Goal: Task Accomplishment & Management: Manage account settings

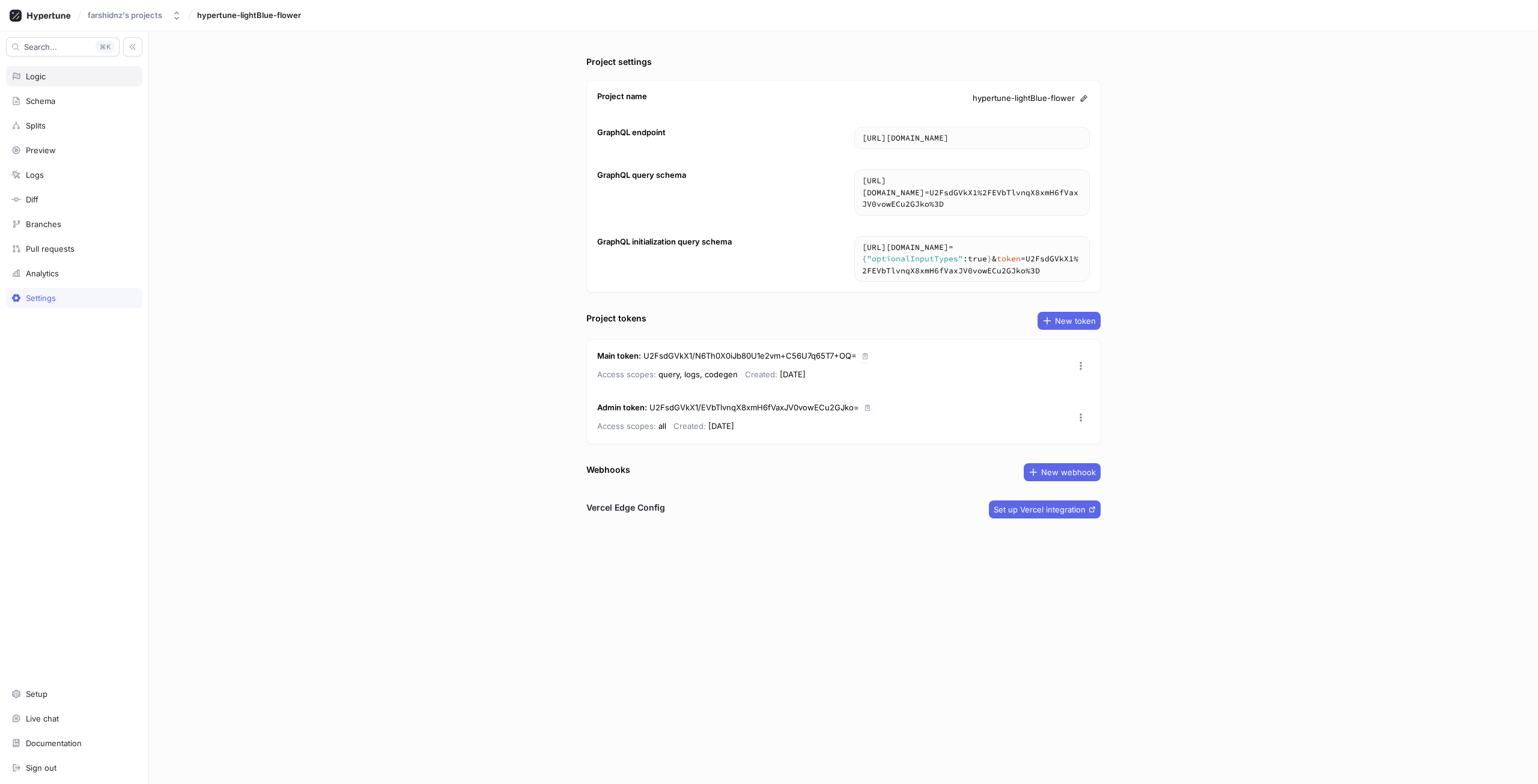
click at [47, 73] on div "Logic" at bounding box center [74, 76] width 126 height 9
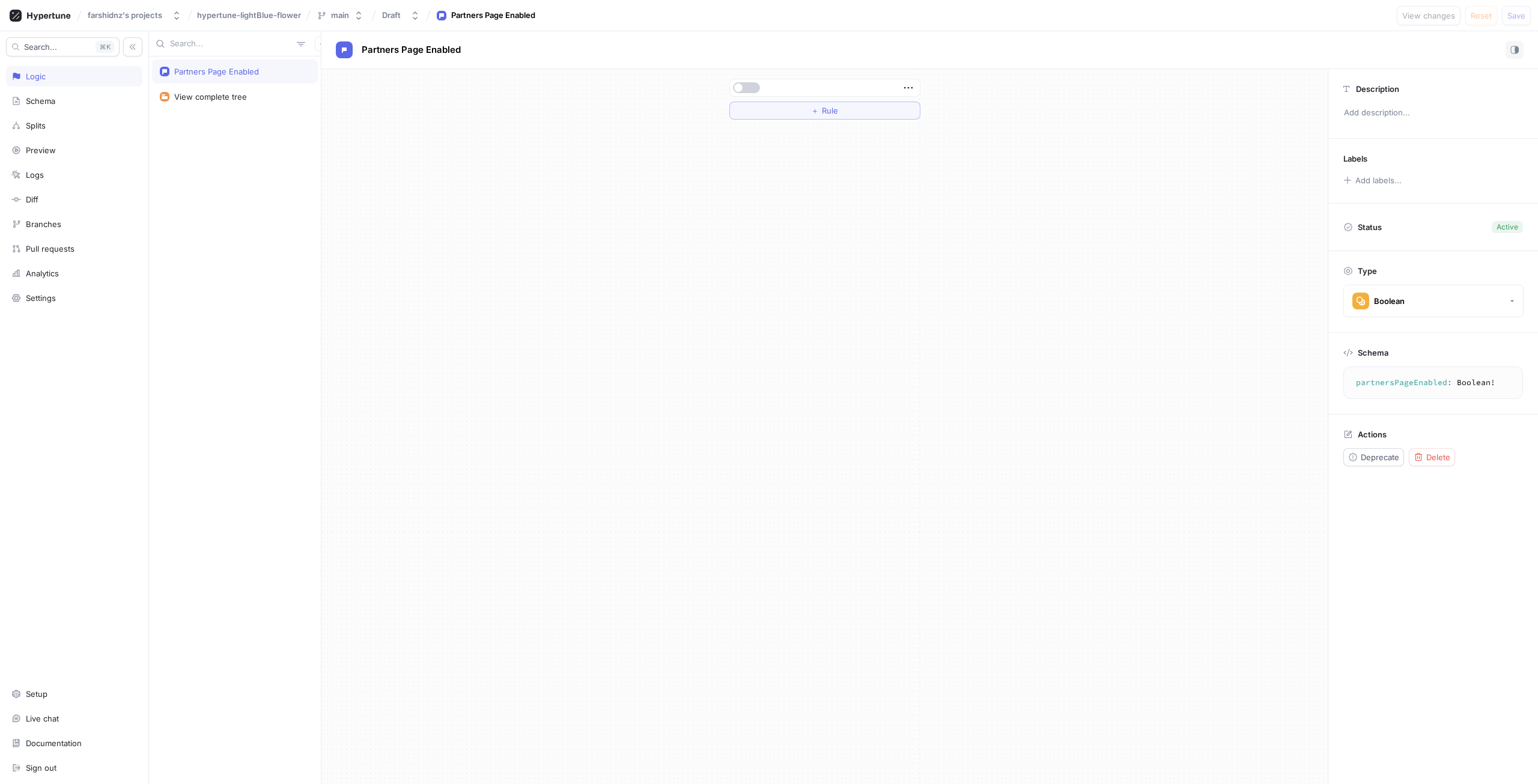
click at [750, 83] on button "button" at bounding box center [746, 88] width 27 height 11
click at [1519, 21] on button "Save" at bounding box center [1516, 15] width 29 height 19
click at [88, 306] on div "Settings" at bounding box center [74, 297] width 136 height 21
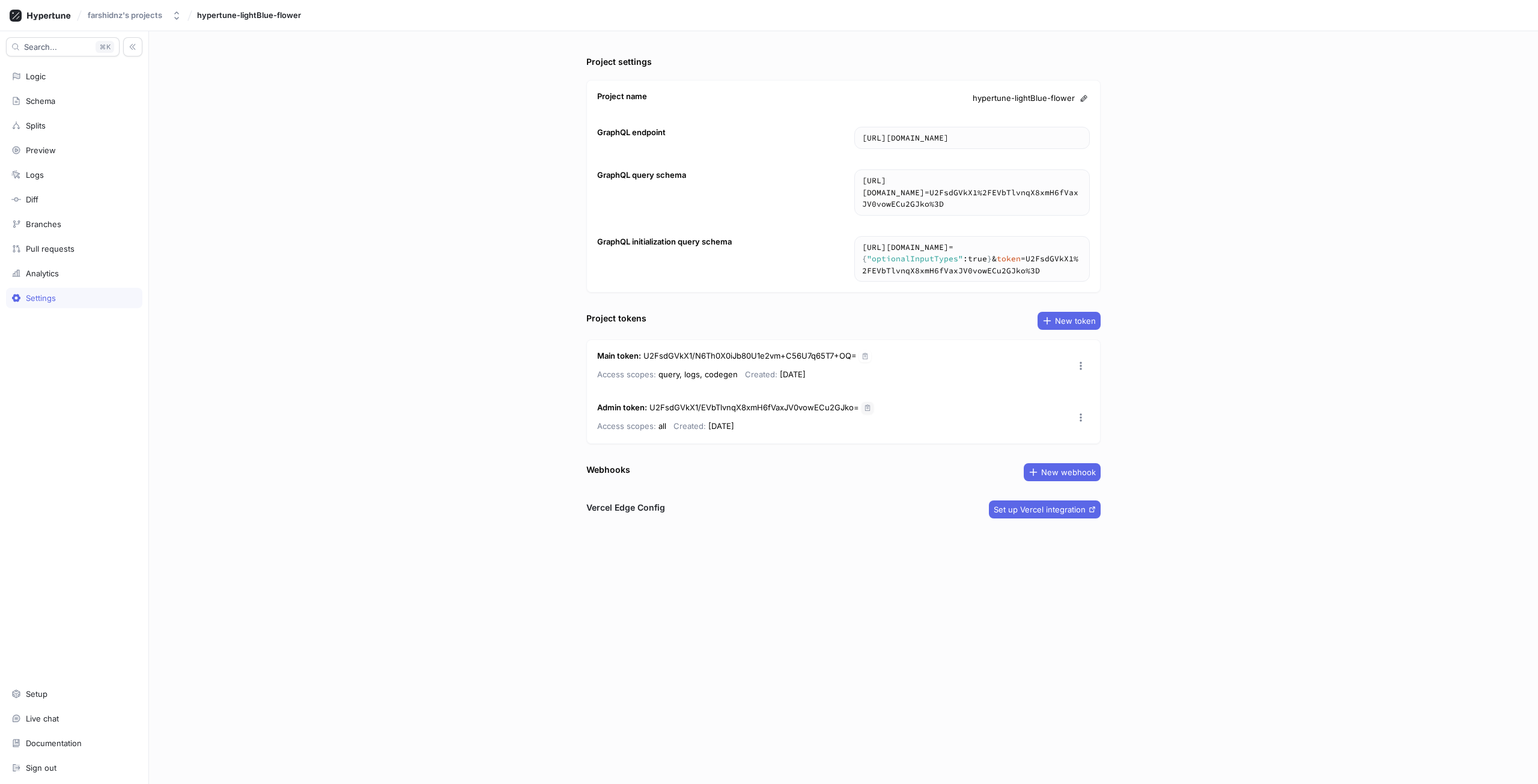
click at [865, 406] on icon "button" at bounding box center [867, 408] width 7 height 7
click at [1073, 414] on button "button" at bounding box center [1081, 417] width 18 height 18
click at [1041, 412] on div "Admin token : U2FsdGVkX1/EVbTlvnqX8xmH6fVaxJV0vowECu2GJko= Access scopes: all C…" at bounding box center [843, 417] width 513 height 51
click at [70, 74] on div "Logic" at bounding box center [74, 76] width 126 height 9
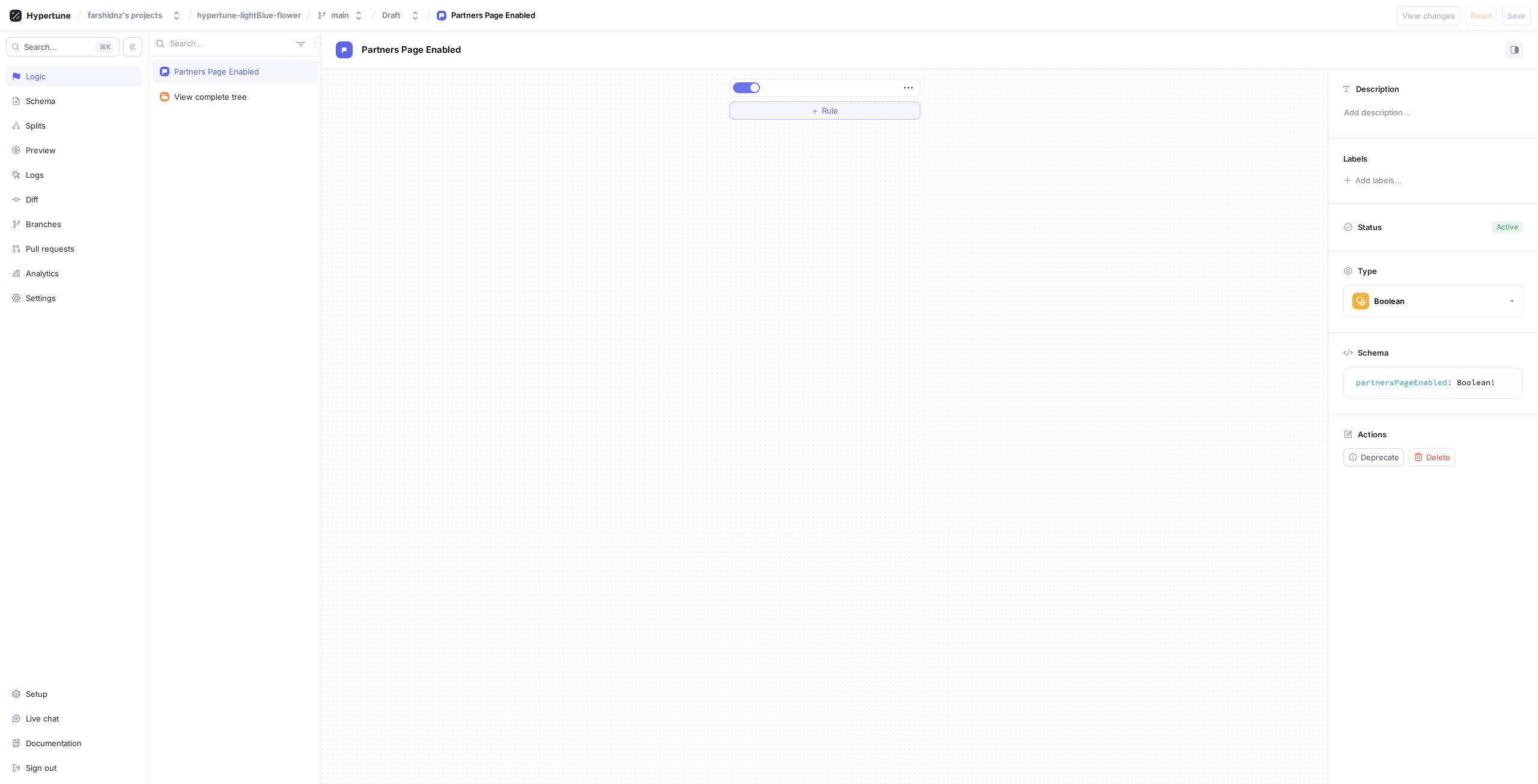
click at [738, 83] on div at bounding box center [825, 88] width 190 height 17
click at [742, 92] on button "button" at bounding box center [746, 88] width 27 height 11
click at [1507, 23] on button "Save" at bounding box center [1516, 15] width 29 height 19
click at [756, 88] on button "button" at bounding box center [746, 88] width 27 height 11
click at [1523, 13] on span "Save" at bounding box center [1517, 15] width 18 height 7
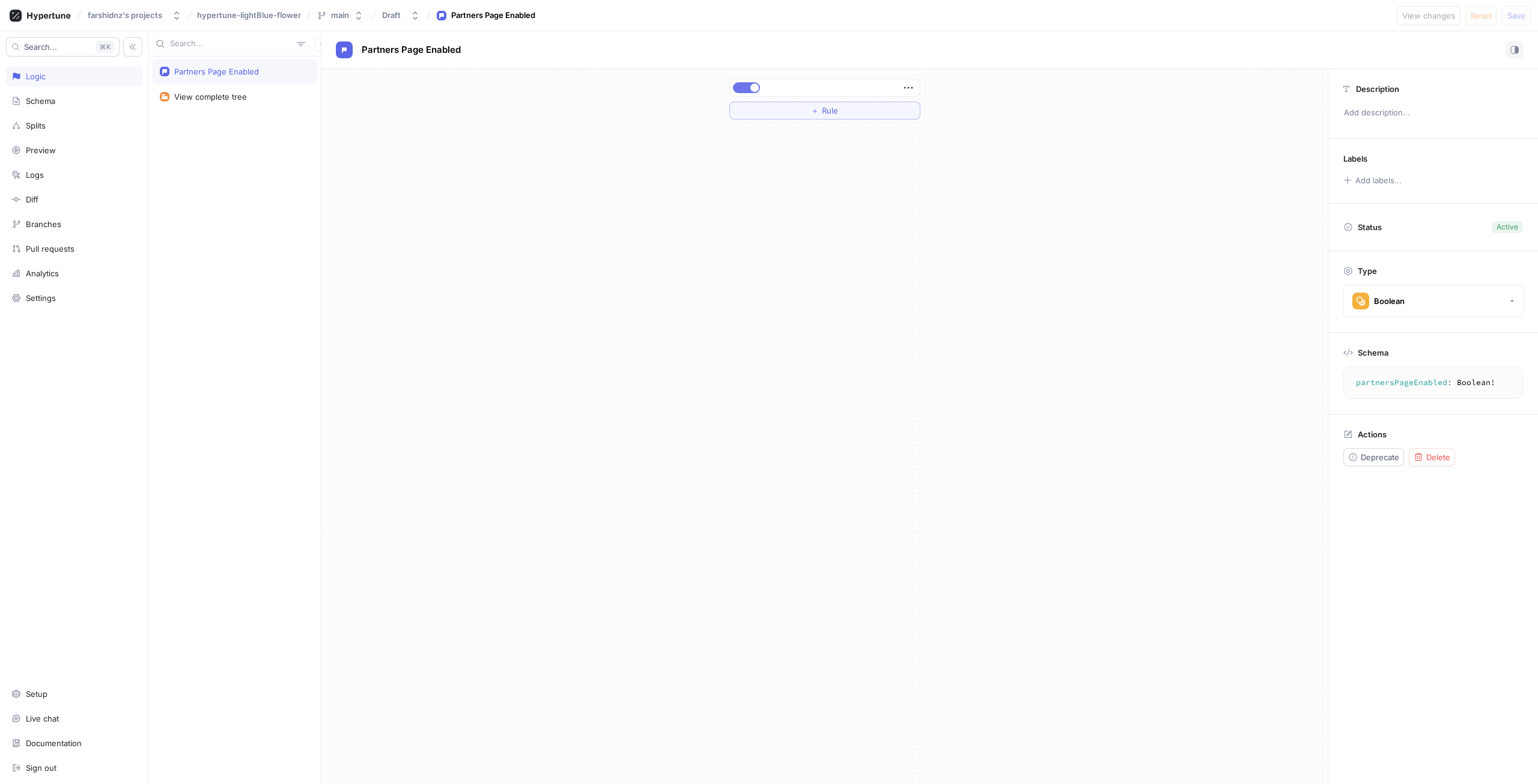
click at [752, 84] on button "button" at bounding box center [746, 88] width 27 height 11
click at [1511, 3] on div "farshidnz's projects hypertune-lightBlue-flower main Draft Partners Page Enable…" at bounding box center [769, 15] width 1538 height 31
click at [1515, 9] on button "Save" at bounding box center [1516, 15] width 29 height 19
click at [756, 86] on button "button" at bounding box center [746, 88] width 27 height 11
click at [1514, 17] on span "Save" at bounding box center [1517, 15] width 18 height 7
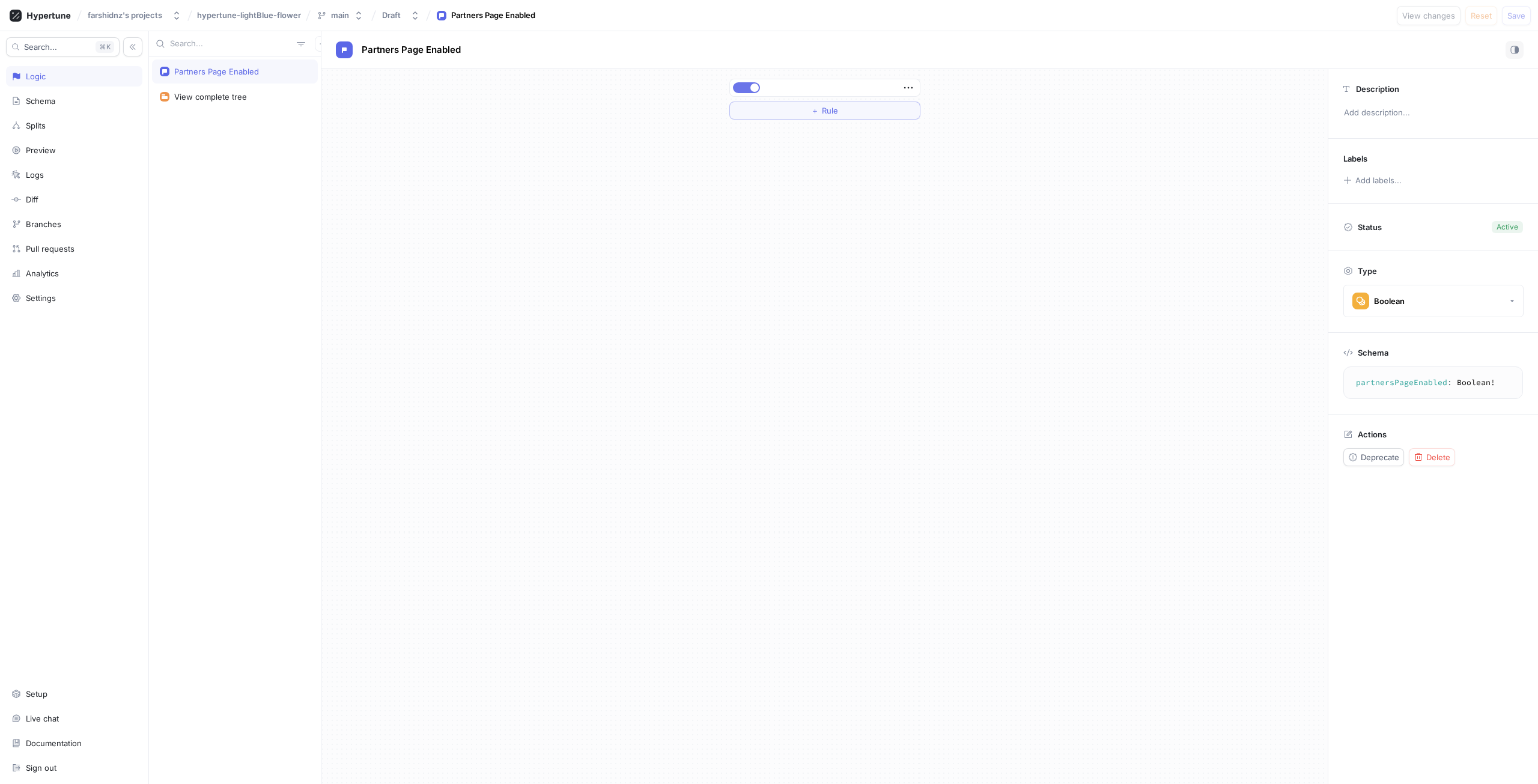
click at [754, 89] on span "button" at bounding box center [754, 88] width 9 height 9
click at [1513, 13] on span "Save" at bounding box center [1517, 15] width 18 height 7
click at [738, 86] on span "button" at bounding box center [738, 88] width 9 height 9
click at [1525, 13] on span "Save" at bounding box center [1517, 15] width 18 height 7
click at [746, 91] on div at bounding box center [825, 88] width 190 height 17
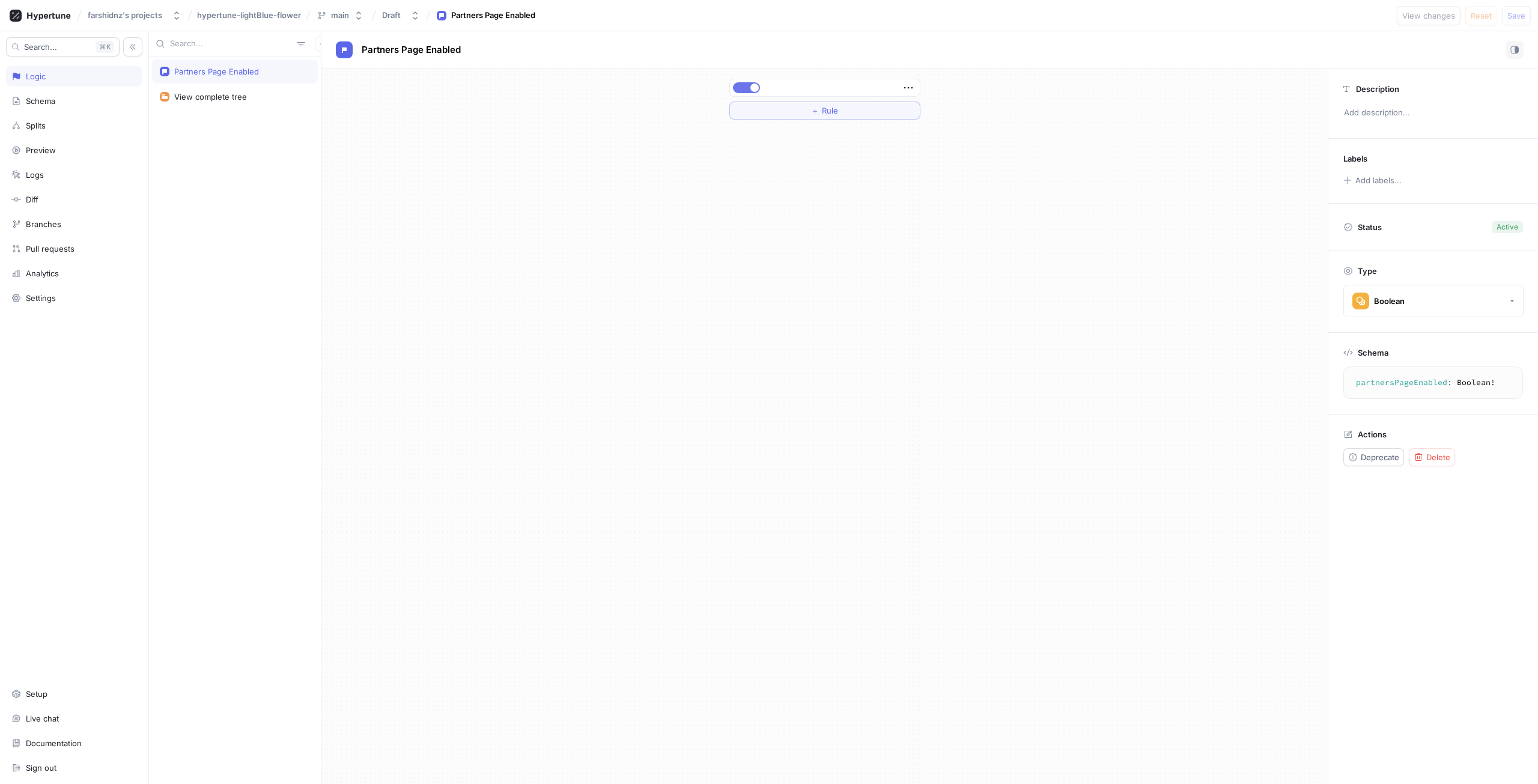
click at [746, 91] on button "button" at bounding box center [746, 88] width 27 height 11
click at [1509, 21] on button "Save" at bounding box center [1516, 15] width 29 height 19
click at [746, 92] on button "button" at bounding box center [746, 88] width 27 height 11
click at [1526, 15] on button "Save" at bounding box center [1516, 15] width 29 height 19
click at [742, 94] on div at bounding box center [825, 88] width 190 height 17
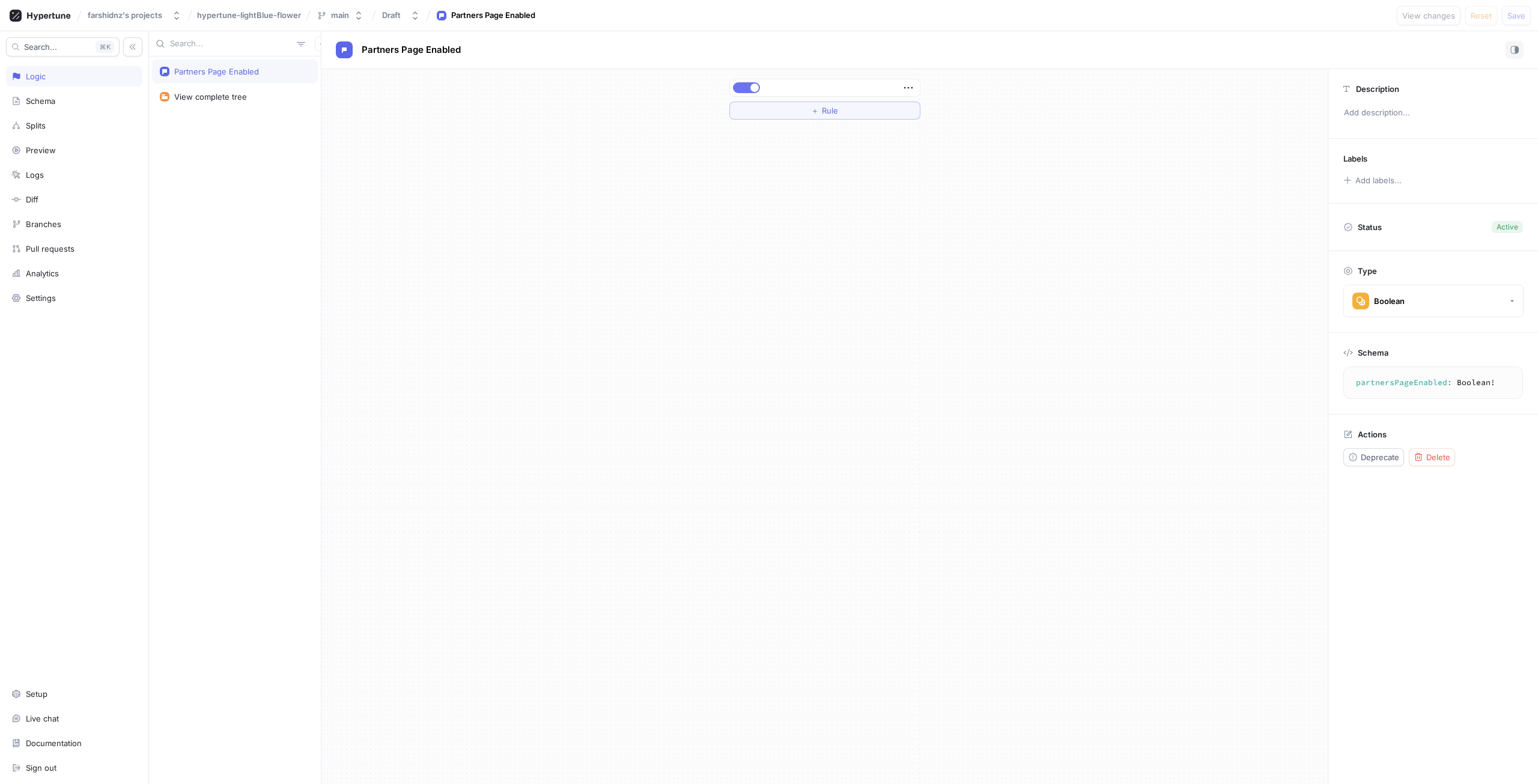
click at [746, 88] on button "button" at bounding box center [746, 88] width 27 height 11
click at [1512, 19] on span "Save" at bounding box center [1517, 15] width 18 height 7
click at [754, 81] on div at bounding box center [825, 88] width 190 height 17
click at [755, 85] on button "button" at bounding box center [746, 88] width 27 height 11
click at [1519, 21] on button "Save" at bounding box center [1516, 15] width 29 height 19
